Goal: Task Accomplishment & Management: Use online tool/utility

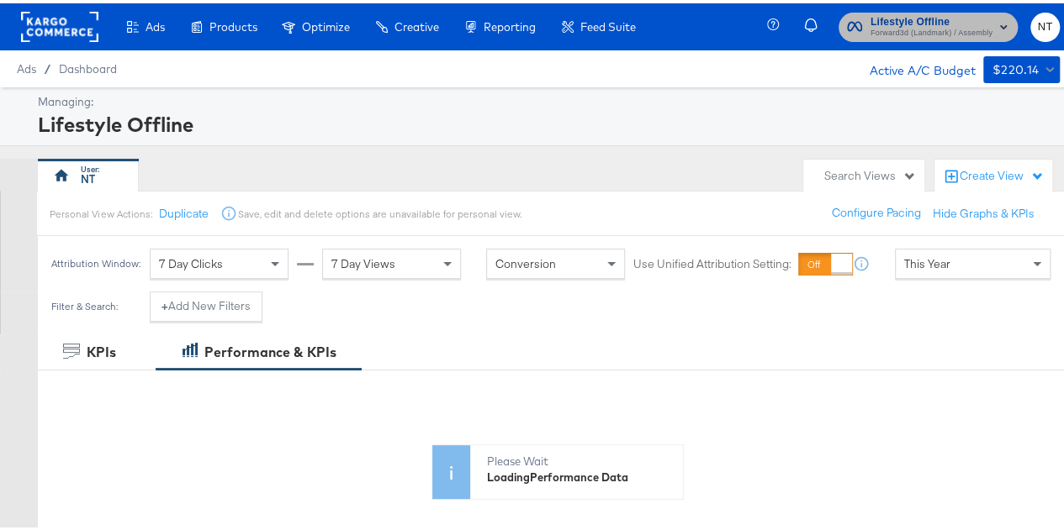
click at [932, 28] on span "Forward3d (Landmark) / Assembly" at bounding box center [931, 30] width 122 height 13
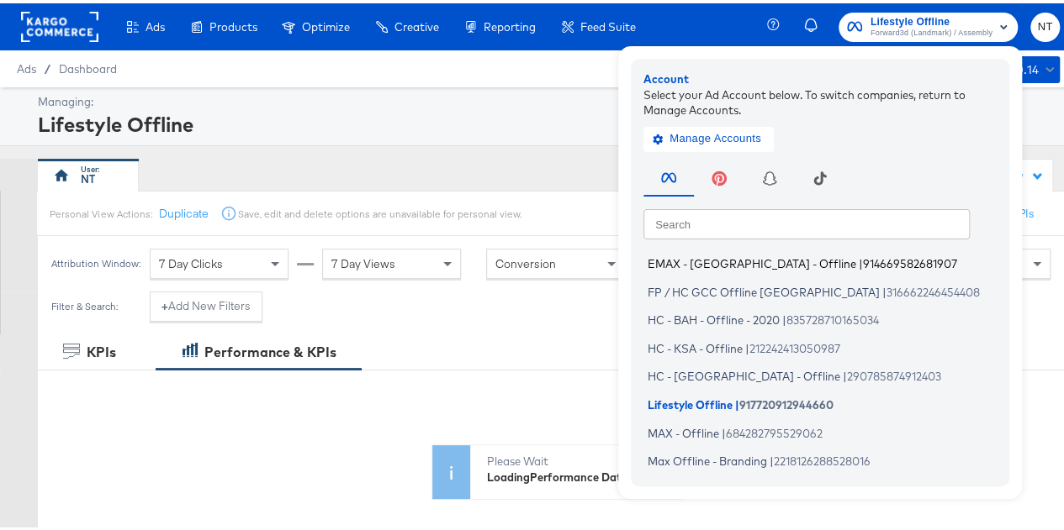
click at [699, 260] on span "EMAX - [GEOGRAPHIC_DATA] - Offline" at bounding box center [751, 260] width 209 height 13
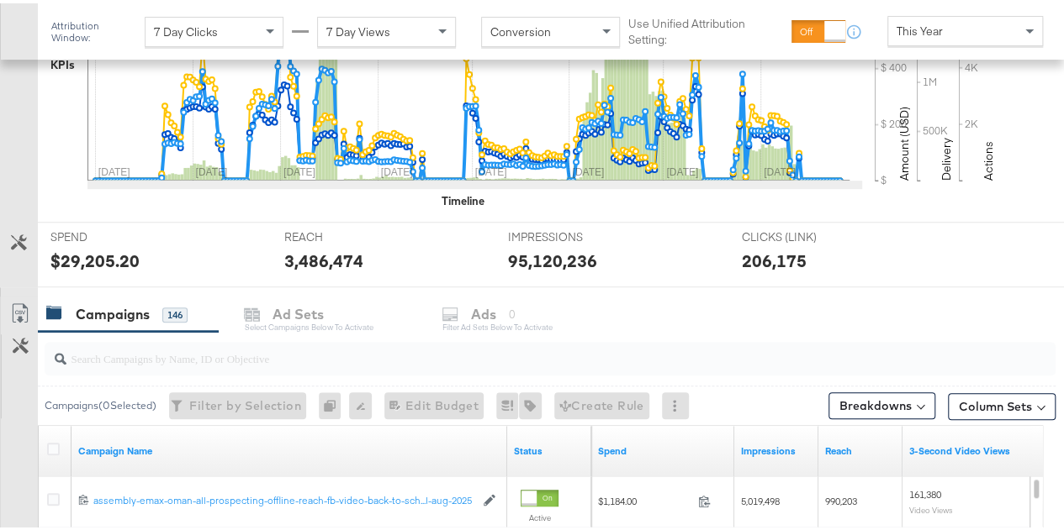
scroll to position [474, 0]
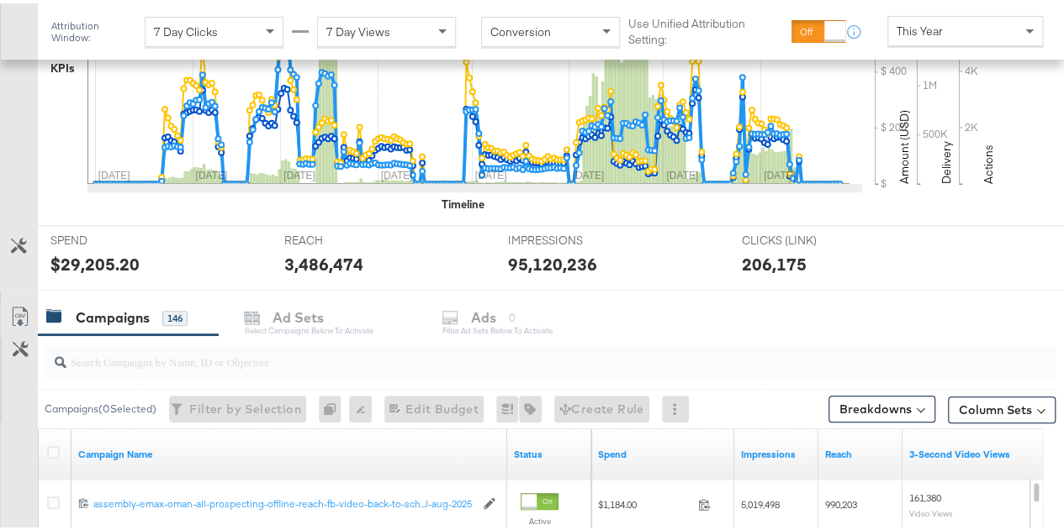
click at [281, 347] on input "search" at bounding box center [516, 351] width 900 height 33
paste input "back-to-school-[DATE]-aug-2025"
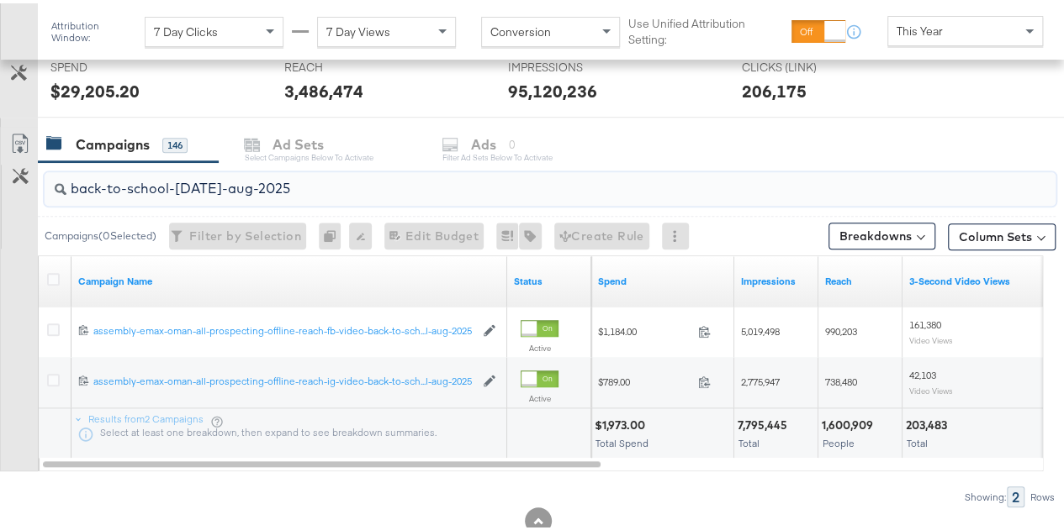
scroll to position [650, 0]
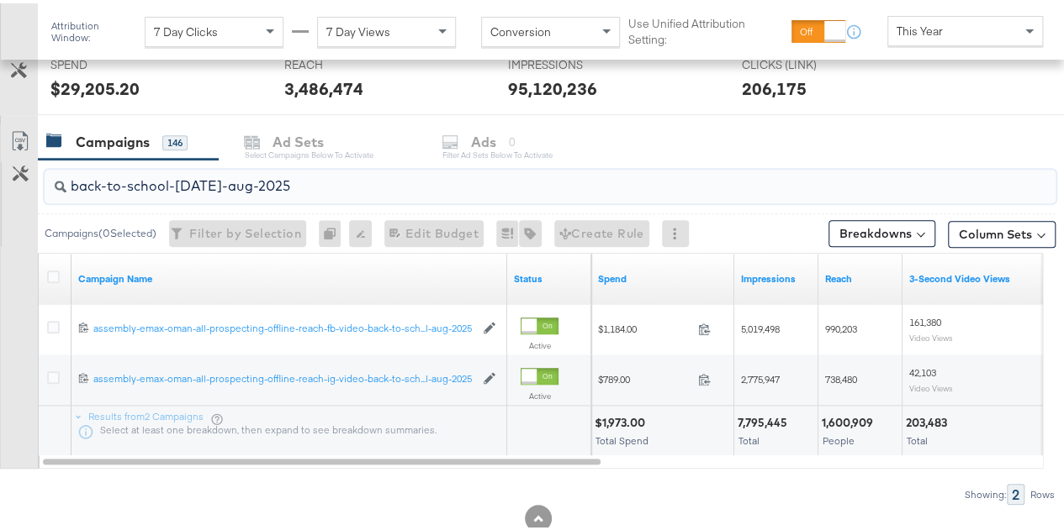
type input "back-to-school-[DATE]-aug-2025"
click at [894, 233] on button "Breakdowns" at bounding box center [881, 230] width 107 height 27
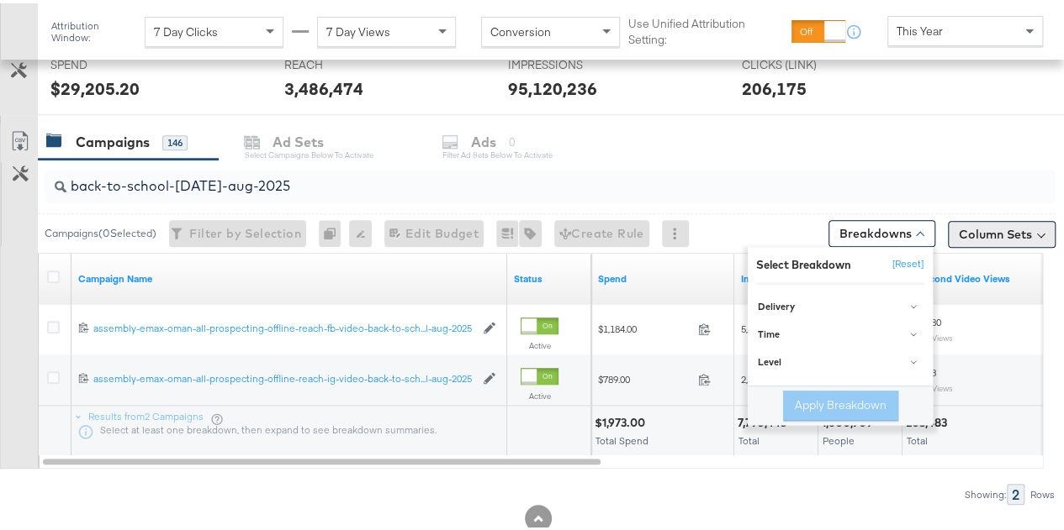
click at [993, 218] on button "Column Sets" at bounding box center [1001, 231] width 108 height 27
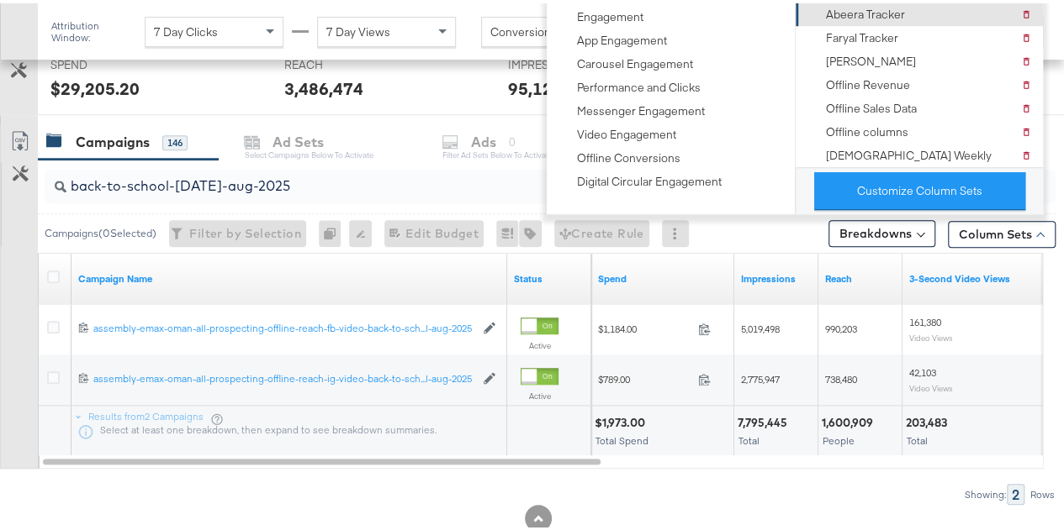
click at [861, 11] on div "Abeera Tracker" at bounding box center [865, 11] width 79 height 16
click at [32, 332] on div "Customize KPIs Export as CSV" at bounding box center [19, 293] width 38 height 345
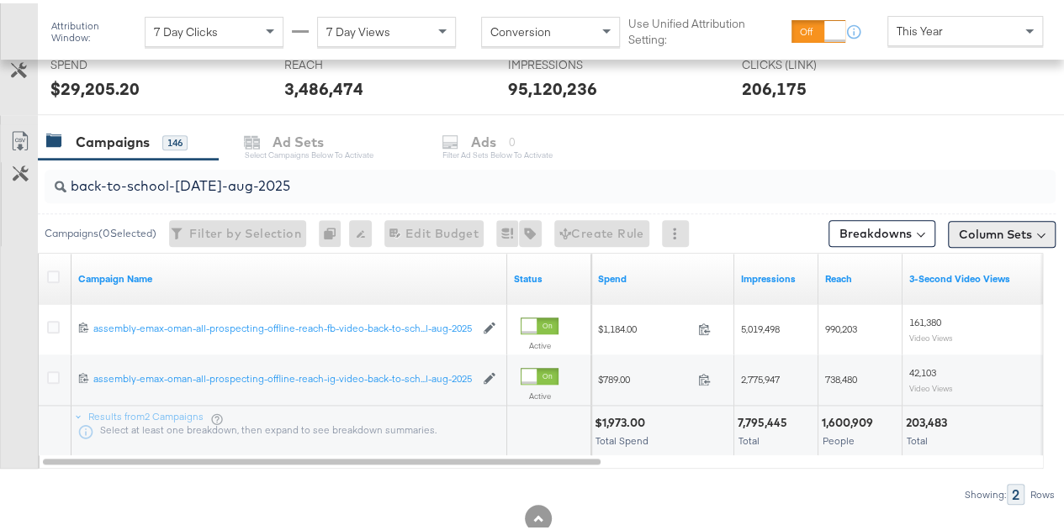
click at [993, 230] on button "Column Sets" at bounding box center [1001, 231] width 108 height 27
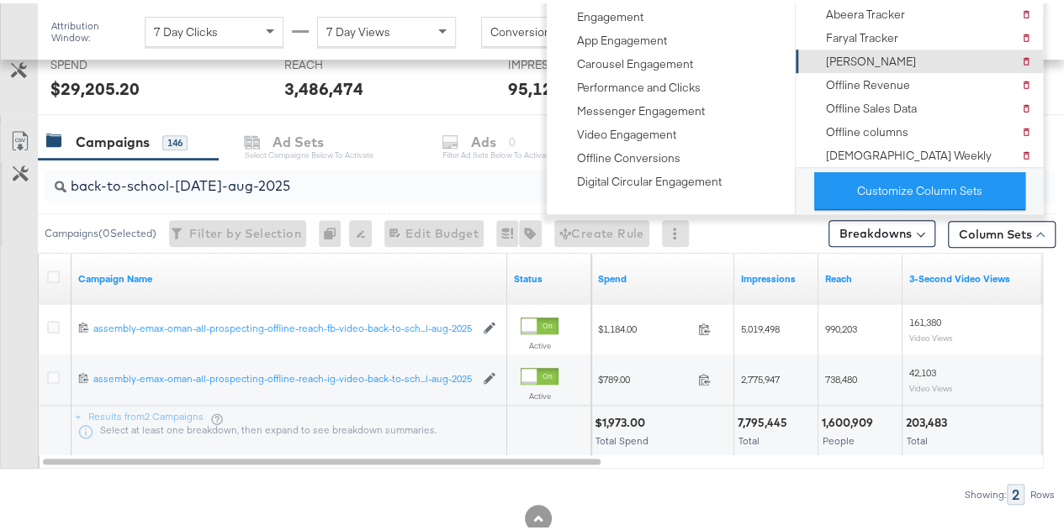
scroll to position [576, 0]
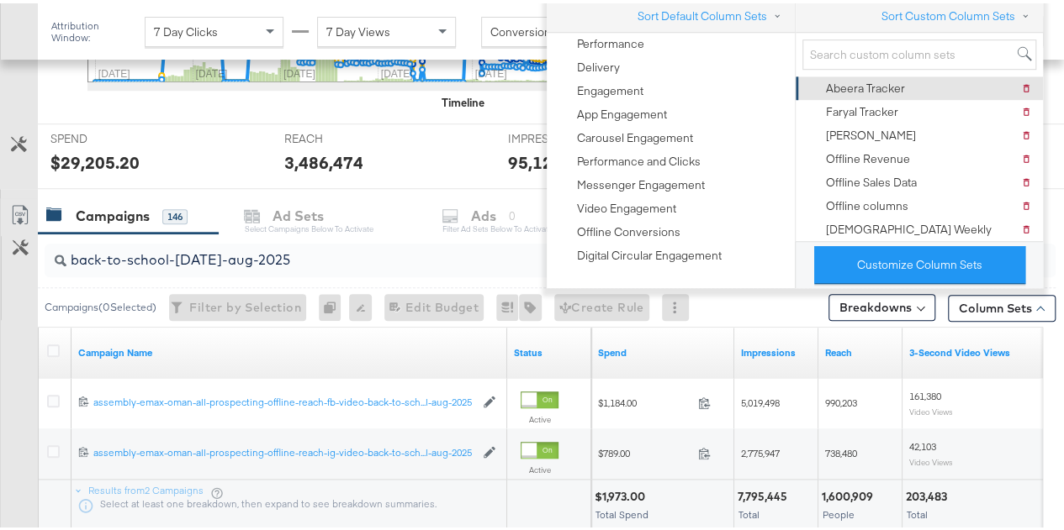
click at [904, 81] on div "Abeera Tracker [PERSON_NAME] Tracker" at bounding box center [918, 85] width 226 height 24
click at [880, 82] on div "Abeera Tracker" at bounding box center [865, 85] width 79 height 16
click at [864, 87] on div "Abeera Tracker" at bounding box center [865, 85] width 79 height 16
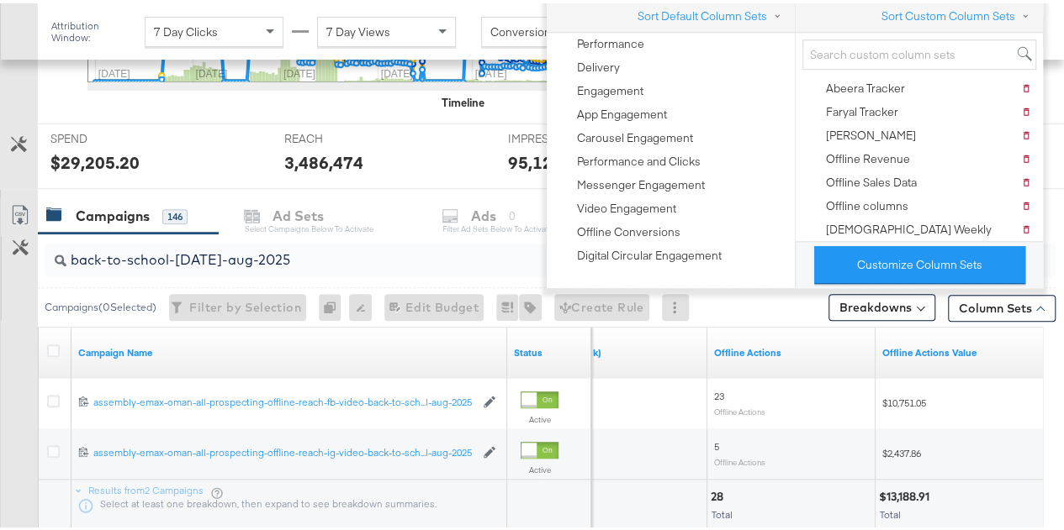
click at [3, 365] on div "Customize KPIs Export as CSV" at bounding box center [19, 367] width 38 height 345
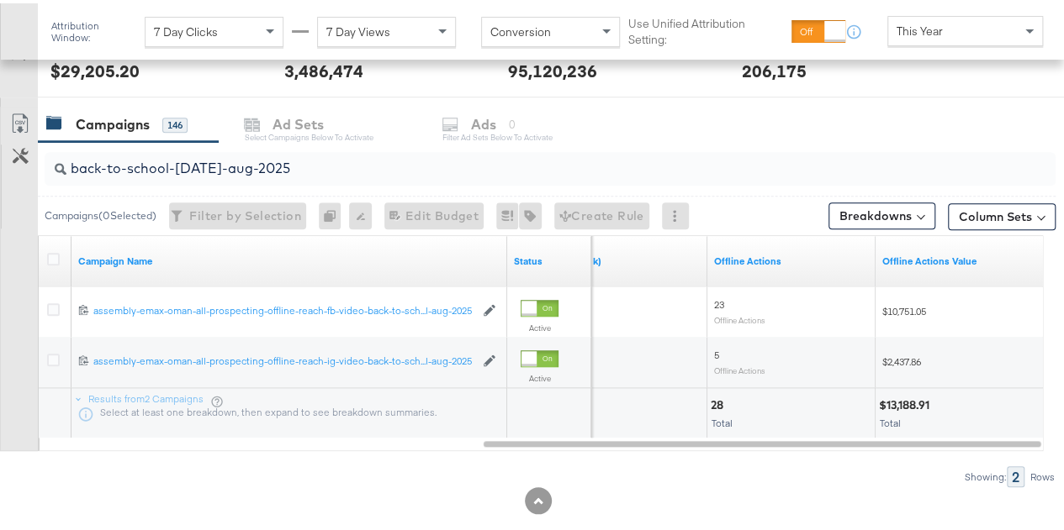
scroll to position [685, 0]
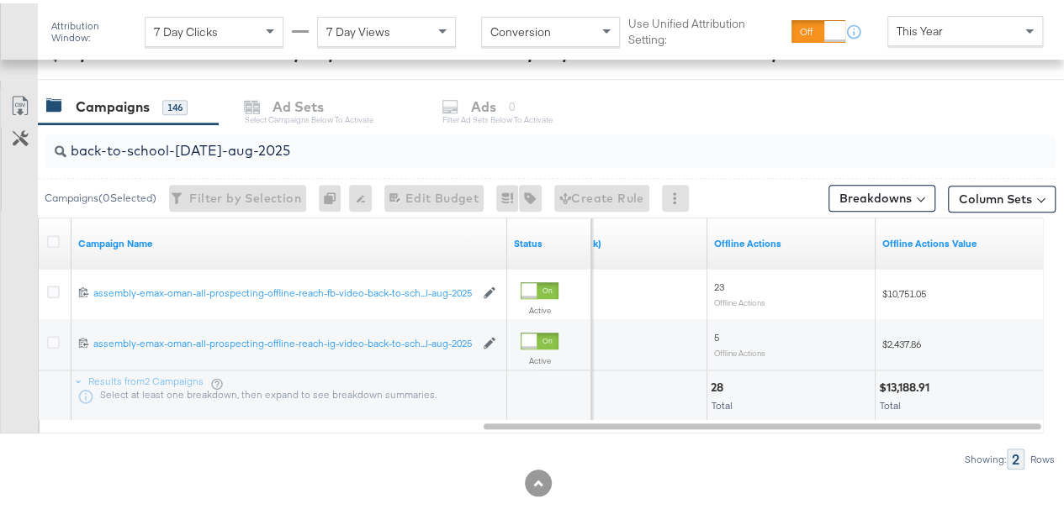
click at [60, 232] on div at bounding box center [56, 240] width 18 height 17
click at [57, 232] on icon at bounding box center [53, 238] width 13 height 13
click at [0, 0] on input "checkbox" at bounding box center [0, 0] width 0 height 0
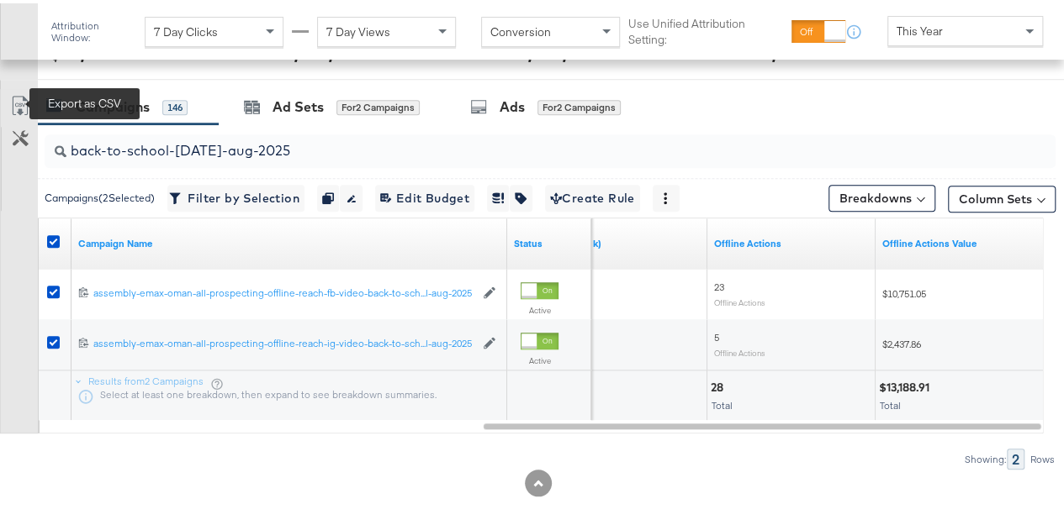
click at [13, 93] on icon at bounding box center [20, 102] width 20 height 20
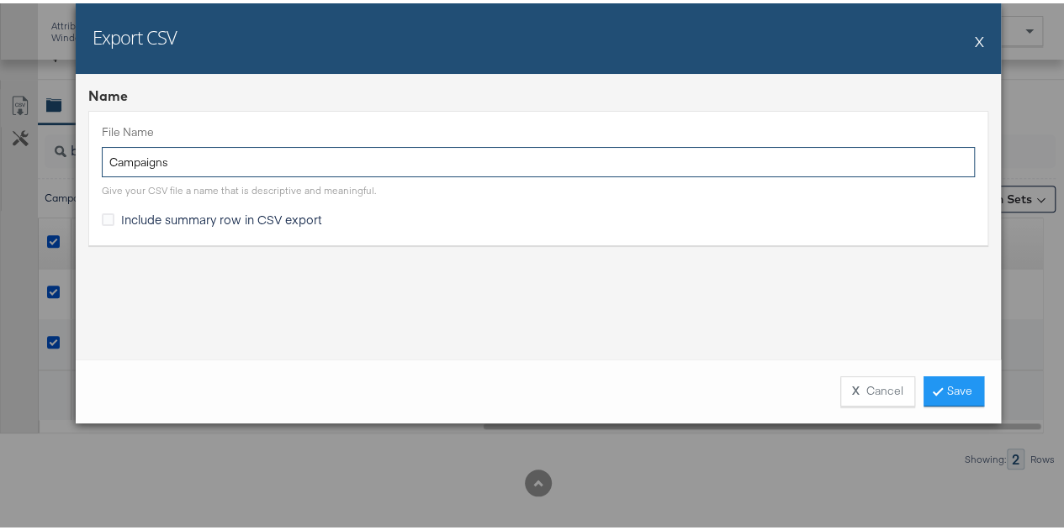
click at [220, 152] on input "Campaigns" at bounding box center [538, 159] width 873 height 31
click at [192, 154] on input "Campaigns" at bounding box center [538, 159] width 873 height 31
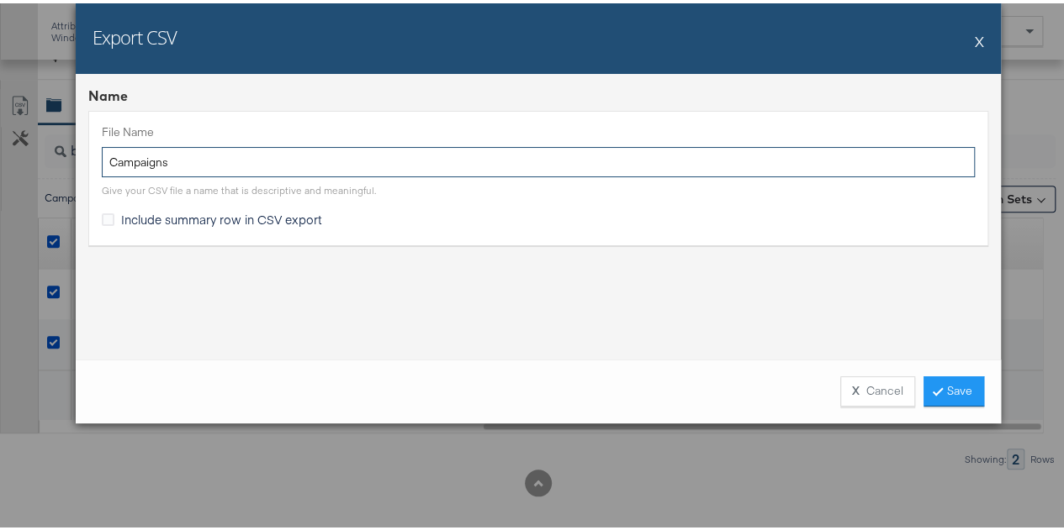
paste input "back-to-school-[DATE]-aug-2025"
type input "back-to-school-[DATE]-aug-2025"
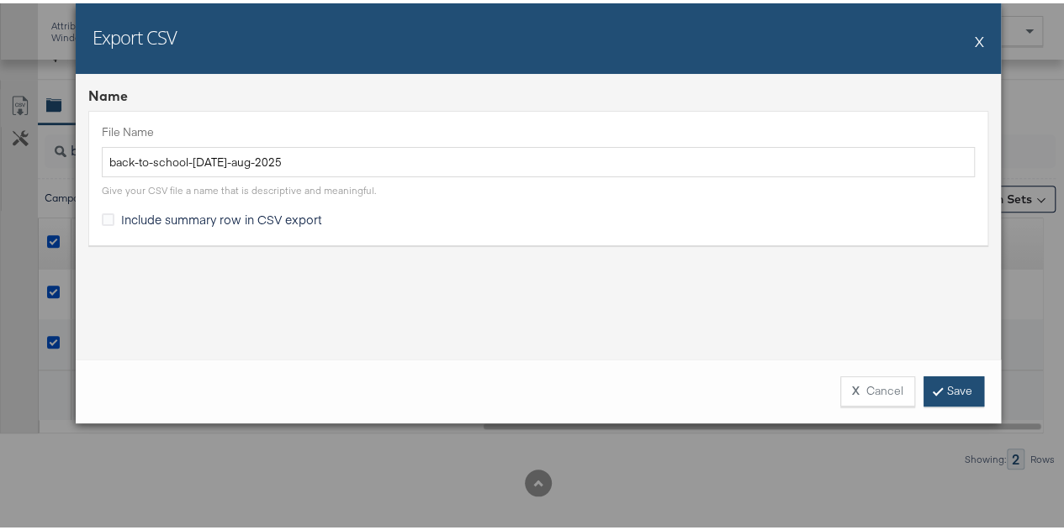
click at [960, 395] on link "Save" at bounding box center [953, 388] width 61 height 30
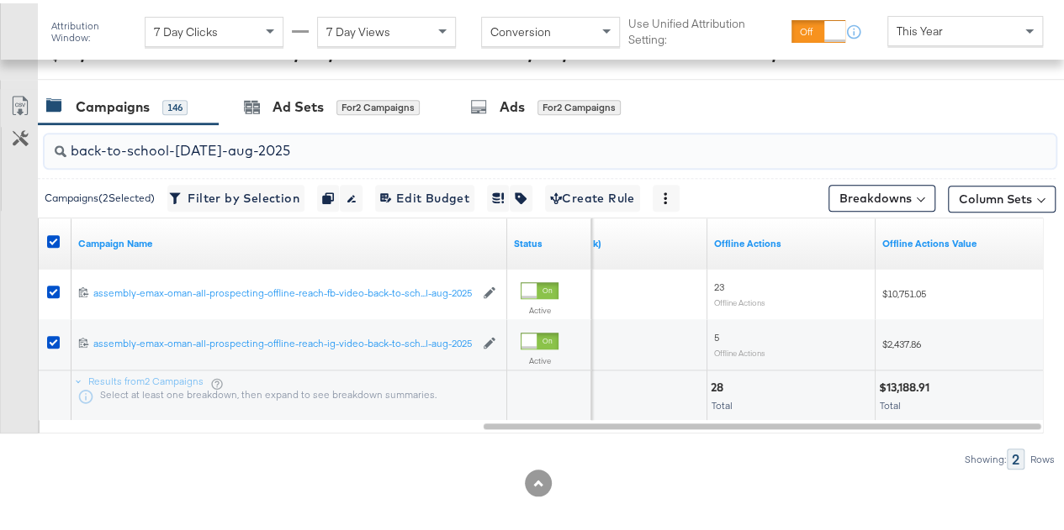
click at [293, 147] on input "back-to-school-[DATE]-aug-2025" at bounding box center [516, 140] width 900 height 33
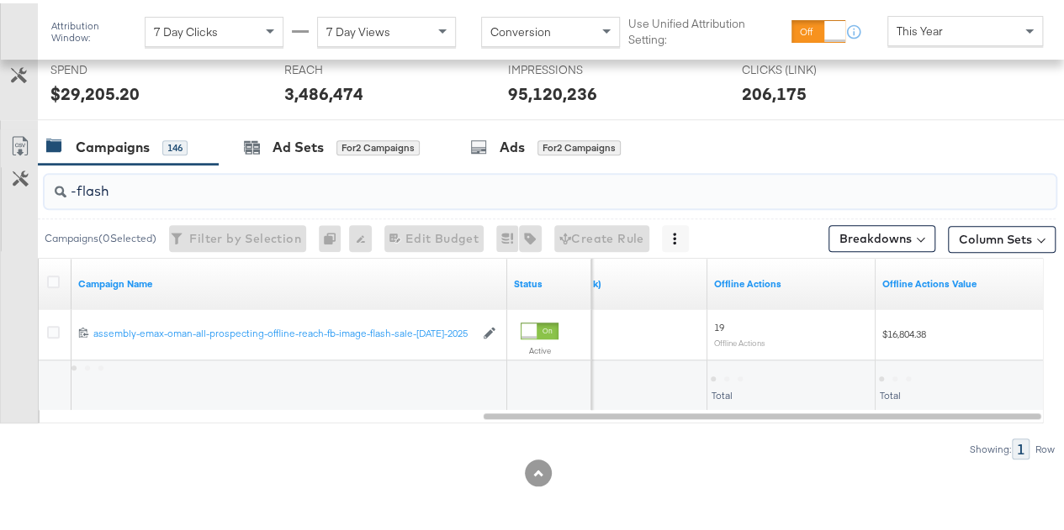
scroll to position [641, 0]
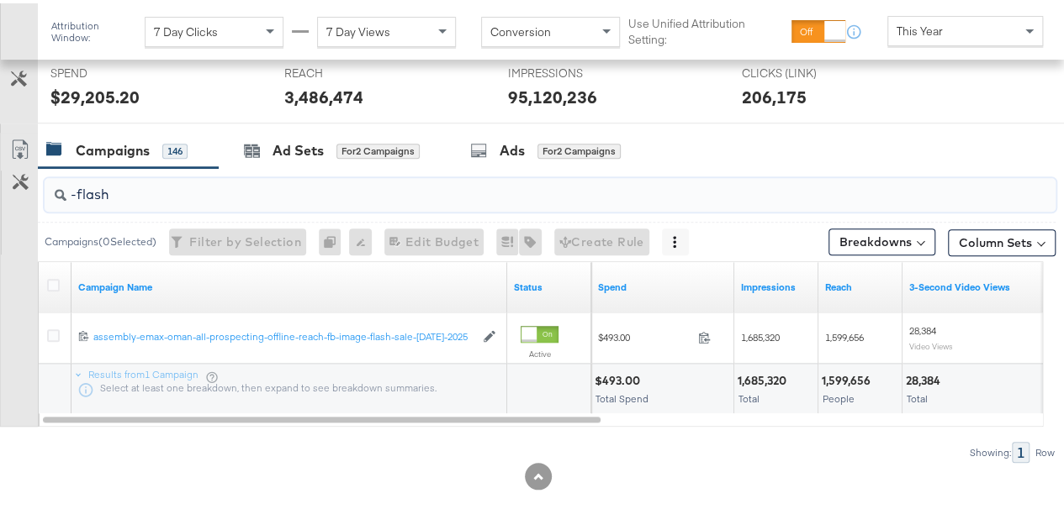
type input "-flash"
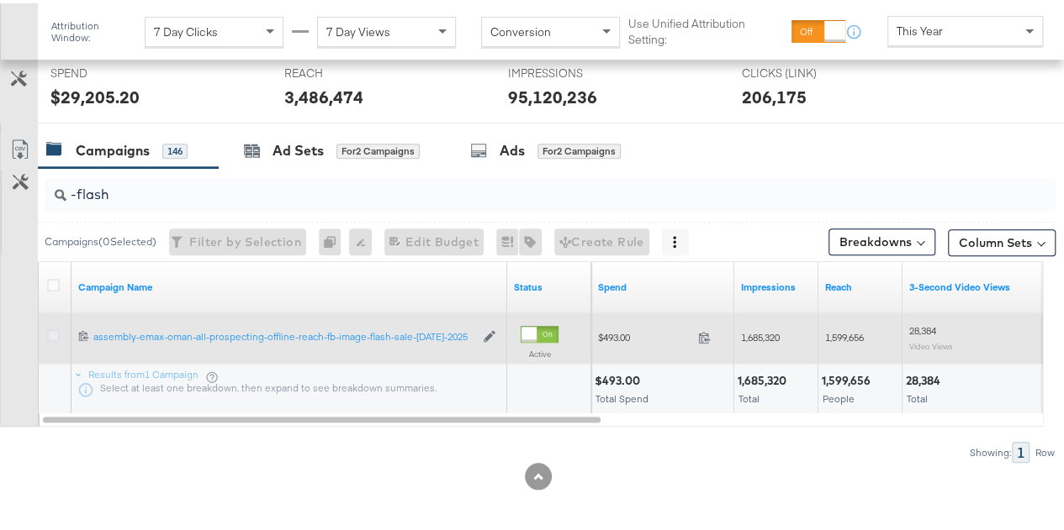
click at [50, 327] on icon at bounding box center [53, 332] width 13 height 13
click at [0, 0] on input "checkbox" at bounding box center [0, 0] width 0 height 0
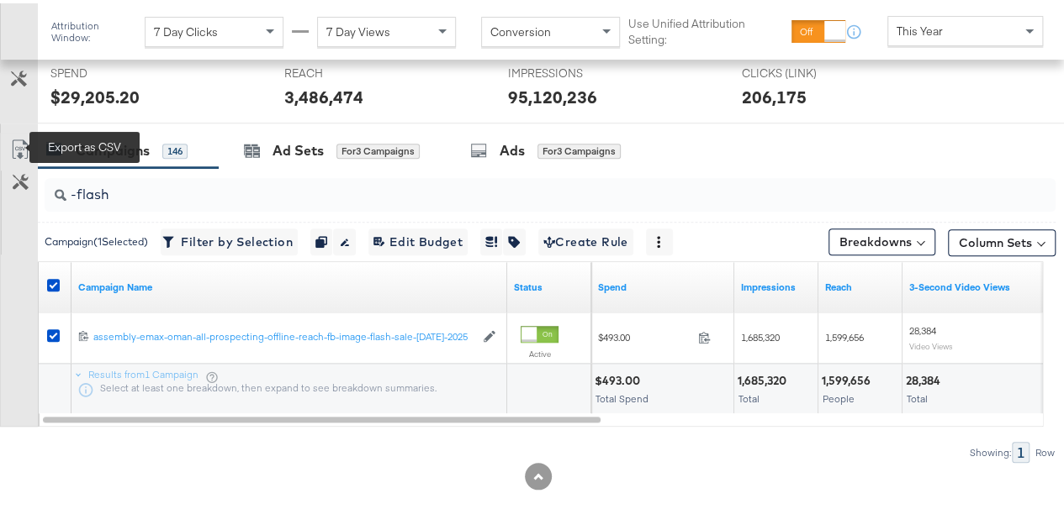
click at [24, 142] on icon at bounding box center [20, 146] width 20 height 20
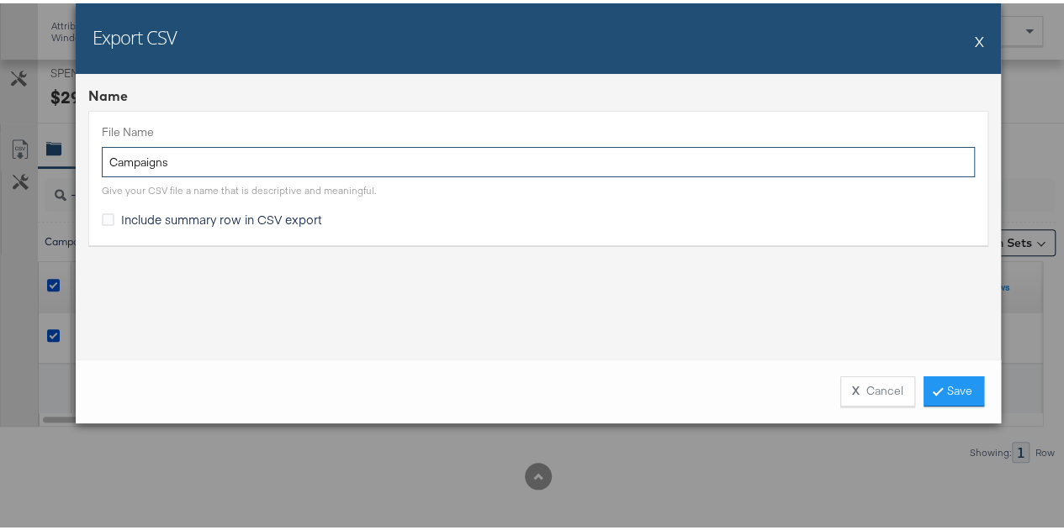
click at [409, 144] on input "Campaigns" at bounding box center [538, 159] width 873 height 31
paste input "back-to-school-[DATE]-aug-2025"
click at [367, 162] on input "back-to-school-[DATE]-aug-2025" at bounding box center [538, 159] width 873 height 31
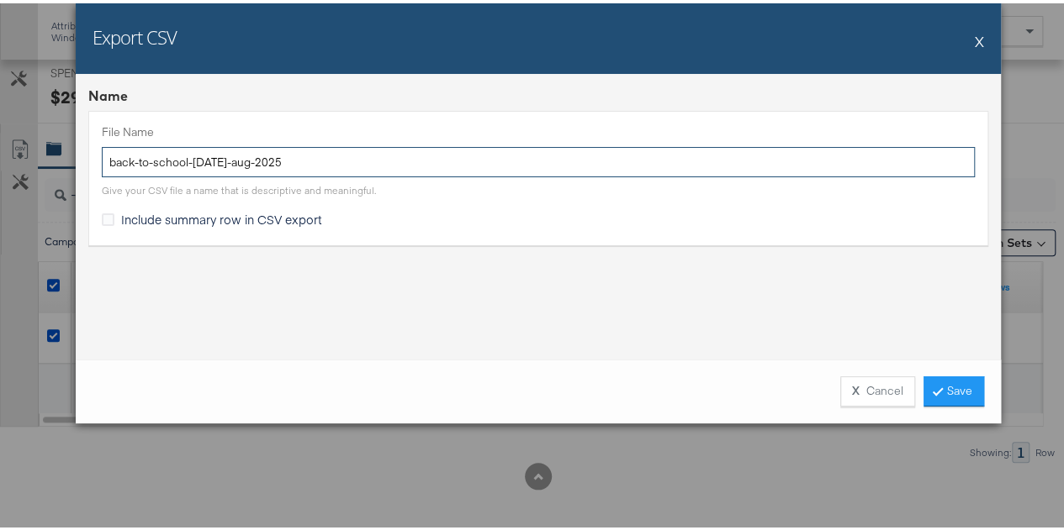
click at [367, 162] on input "back-to-school-[DATE]-aug-2025" at bounding box center [538, 159] width 873 height 31
type input "b"
type input "Flash sale"
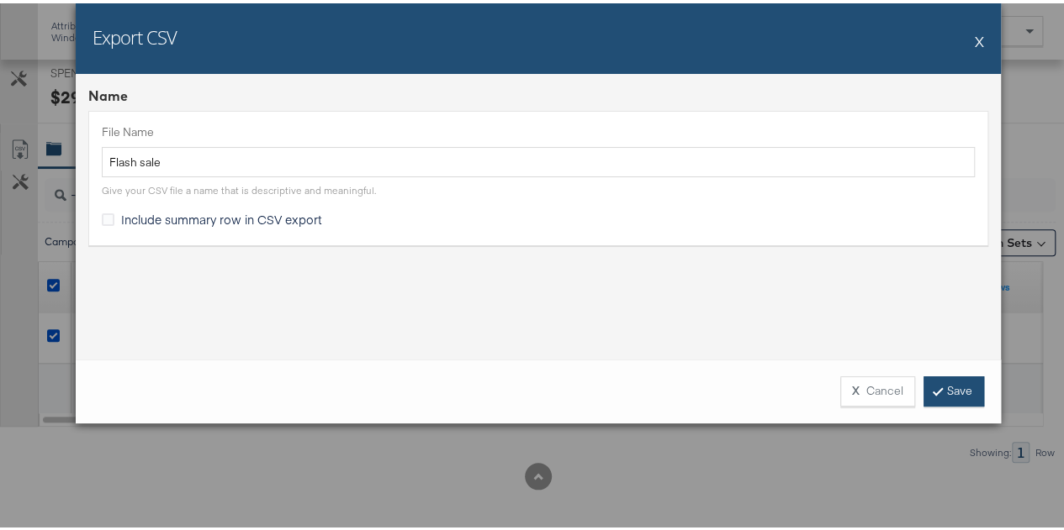
click at [957, 380] on link "Save" at bounding box center [953, 388] width 61 height 30
